Goal: Manage account settings

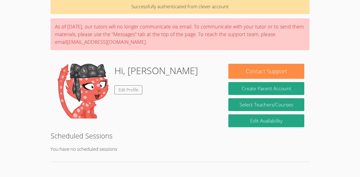
scroll to position [26, 0]
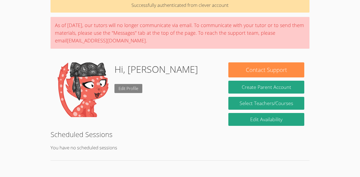
click at [130, 90] on link "Edit Profile" at bounding box center [128, 88] width 28 height 9
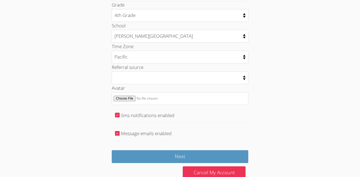
scroll to position [284, 0]
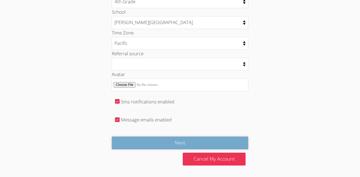
click at [226, 144] on input "Next" at bounding box center [180, 142] width 137 height 13
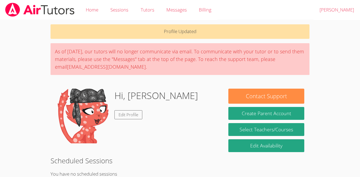
scroll to position [26, 0]
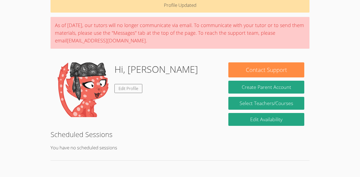
click at [124, 69] on h1 "Hi, [PERSON_NAME]" at bounding box center [156, 69] width 84 height 14
click at [84, 95] on img at bounding box center [82, 89] width 55 height 55
